Goal: Task Accomplishment & Management: Complete application form

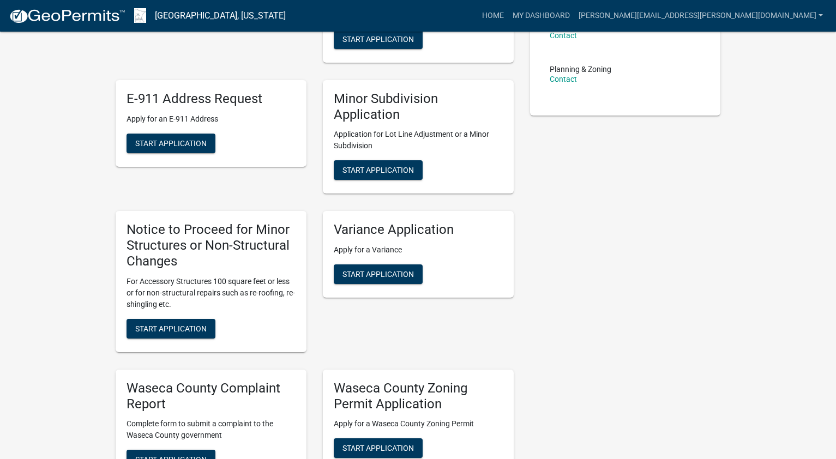
scroll to position [229, 0]
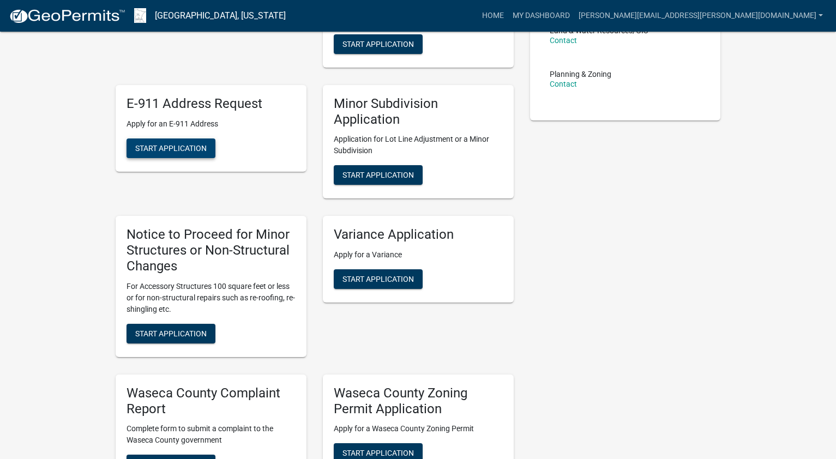
click at [165, 144] on span "Start Application" at bounding box center [170, 147] width 71 height 9
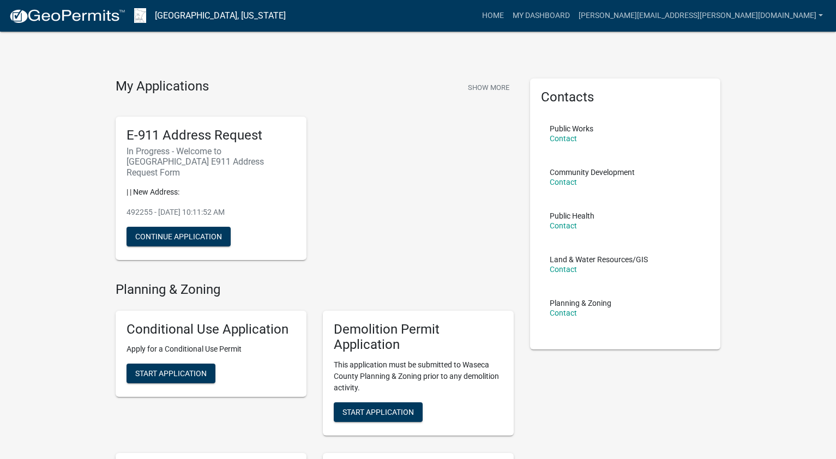
click at [485, 89] on button "Show More" at bounding box center [488, 87] width 50 height 18
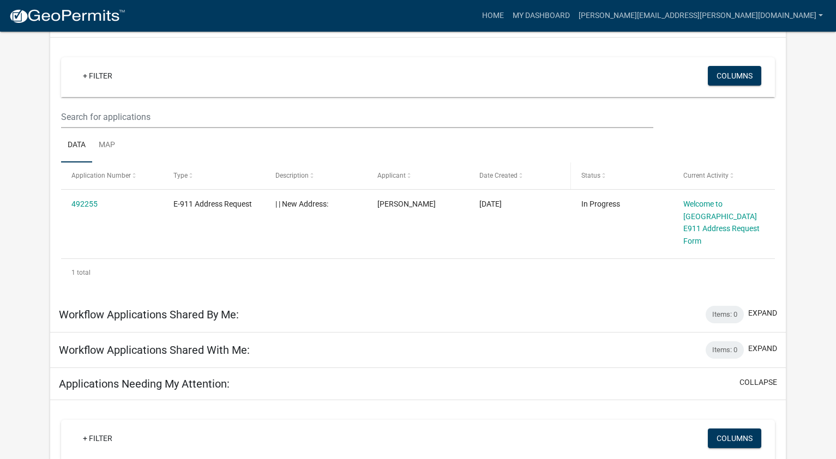
scroll to position [19, 0]
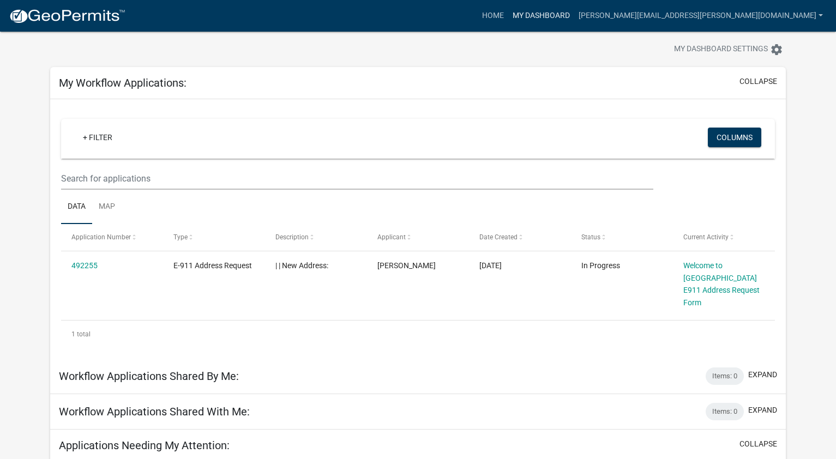
click at [574, 15] on link "My Dashboard" at bounding box center [541, 15] width 66 height 21
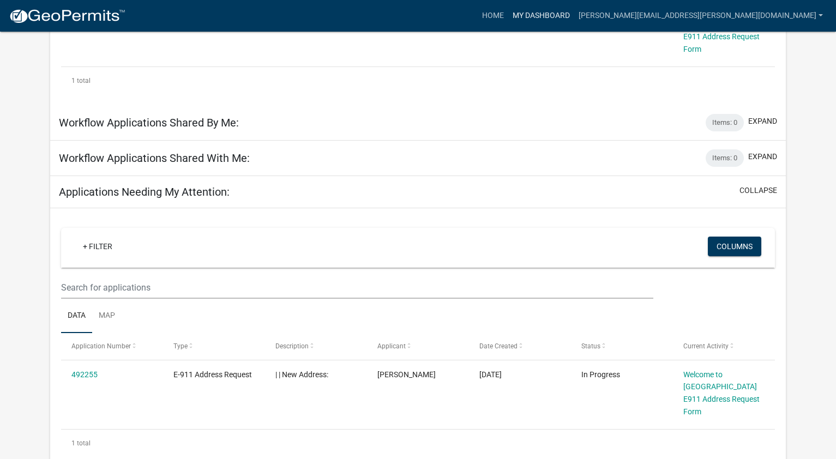
scroll to position [292, 0]
